Goal: Use online tool/utility: Utilize a website feature to perform a specific function

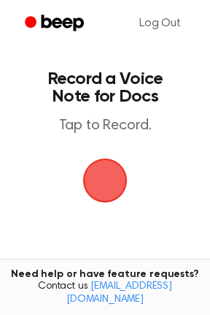
click at [95, 185] on span "button" at bounding box center [105, 180] width 41 height 41
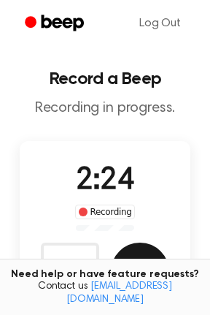
click at [145, 260] on button "Save" at bounding box center [140, 271] width 58 height 58
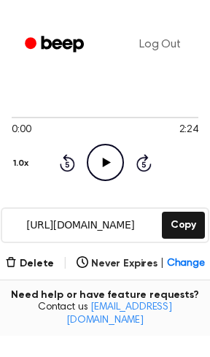
scroll to position [126, 0]
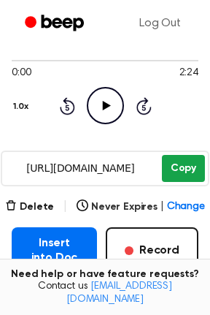
click at [180, 171] on button "Copy" at bounding box center [183, 168] width 43 height 27
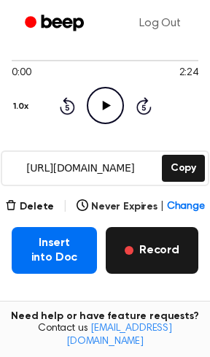
click at [142, 249] on button "Record" at bounding box center [152, 250] width 93 height 47
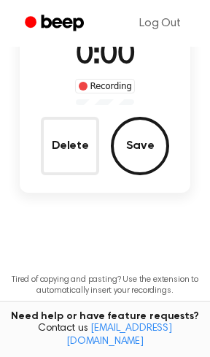
scroll to position [45, 0]
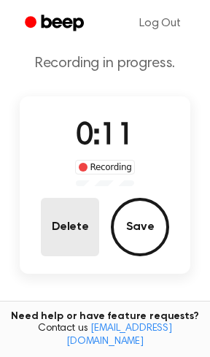
click at [61, 239] on button "Delete" at bounding box center [70, 227] width 58 height 58
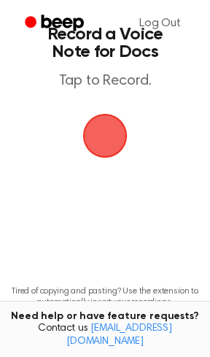
scroll to position [0, 0]
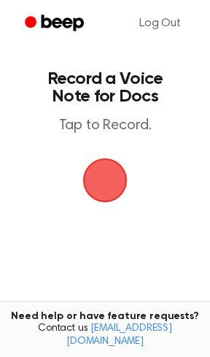
click at [97, 180] on span "button" at bounding box center [105, 180] width 41 height 41
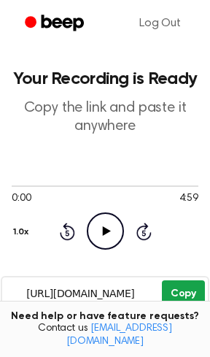
click at [199, 291] on button "Copy" at bounding box center [183, 293] width 43 height 27
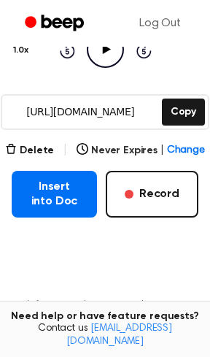
scroll to position [186, 0]
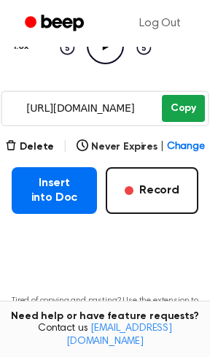
click at [186, 103] on button "Copy" at bounding box center [183, 108] width 43 height 27
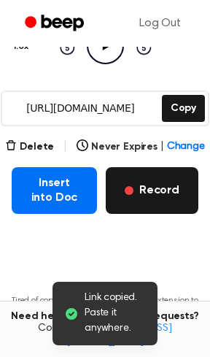
click at [176, 190] on button "Record" at bounding box center [152, 190] width 93 height 47
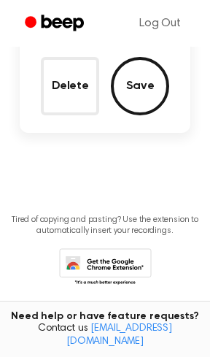
scroll to position [104, 0]
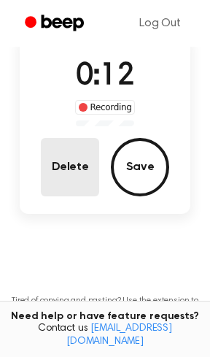
click at [91, 177] on button "Delete" at bounding box center [70, 167] width 58 height 58
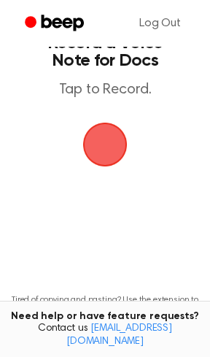
click at [98, 146] on span "button" at bounding box center [105, 144] width 41 height 41
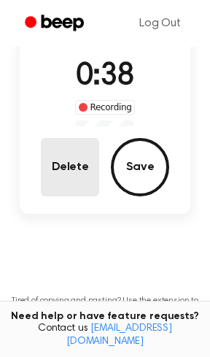
click at [67, 166] on button "Delete" at bounding box center [70, 167] width 58 height 58
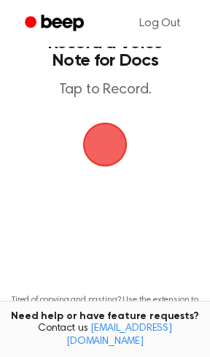
click at [99, 145] on span "button" at bounding box center [105, 144] width 41 height 41
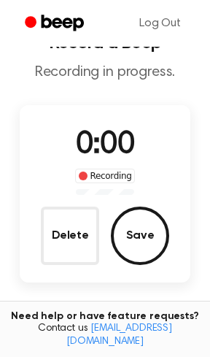
scroll to position [104, 0]
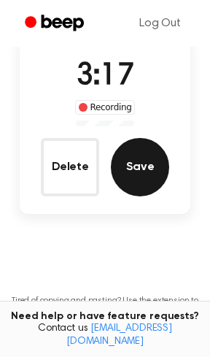
click at [160, 163] on button "Save" at bounding box center [140, 167] width 58 height 58
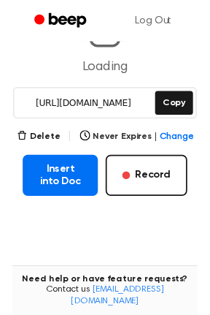
scroll to position [177, 0]
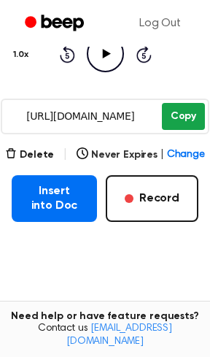
click at [183, 118] on button "Copy" at bounding box center [183, 116] width 43 height 27
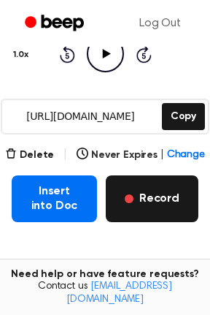
click at [141, 210] on button "Record" at bounding box center [152, 198] width 93 height 47
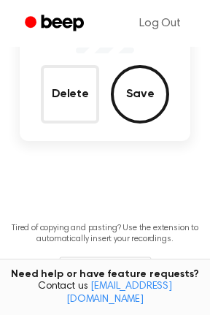
scroll to position [96, 0]
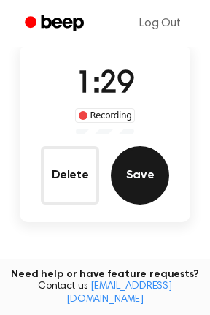
click at [138, 179] on button "Save" at bounding box center [140, 175] width 58 height 58
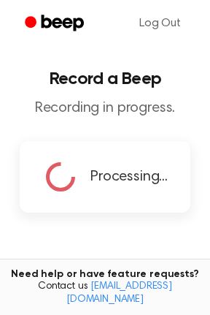
scroll to position [37, 0]
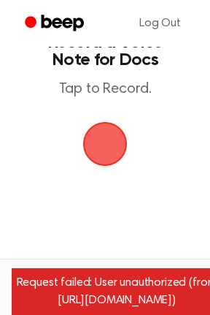
click at [104, 145] on span "button" at bounding box center [105, 143] width 41 height 41
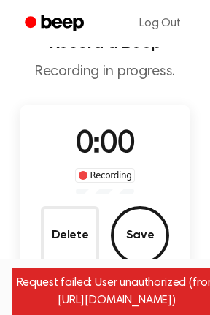
scroll to position [105, 0]
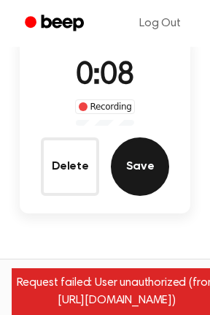
click at [158, 161] on button "Save" at bounding box center [140, 166] width 58 height 58
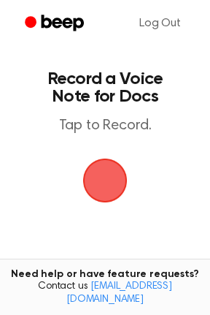
click at [99, 174] on span "button" at bounding box center [105, 181] width 82 height 82
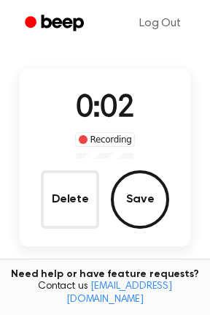
scroll to position [91, 0]
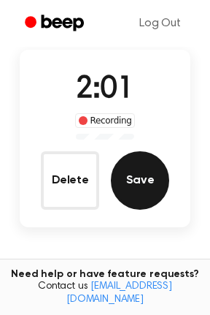
click at [149, 186] on button "Save" at bounding box center [140, 180] width 58 height 58
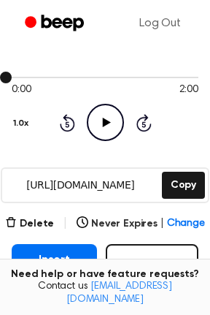
scroll to position [110, 0]
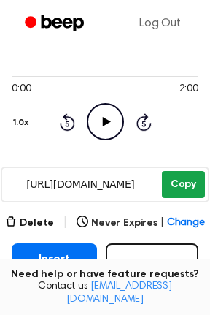
click at [179, 185] on button "Copy" at bounding box center [183, 184] width 43 height 27
